Goal: Navigation & Orientation: Find specific page/section

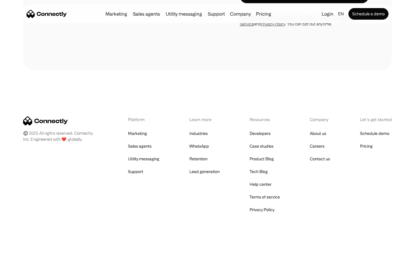
scroll to position [391, 0]
